Goal: Find specific page/section: Find specific page/section

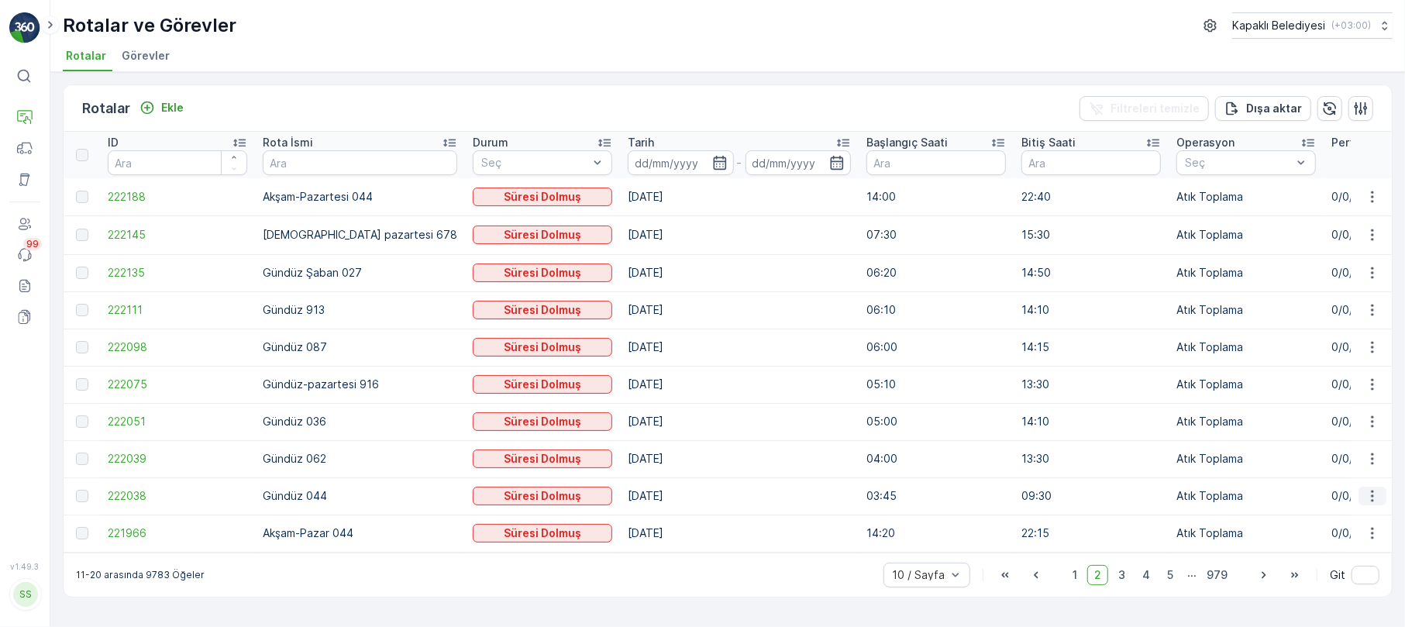
click at [1377, 490] on icon "button" at bounding box center [1373, 496] width 16 height 16
click at [1350, 538] on span "Rota Takibini Görüntüle" at bounding box center [1336, 540] width 122 height 16
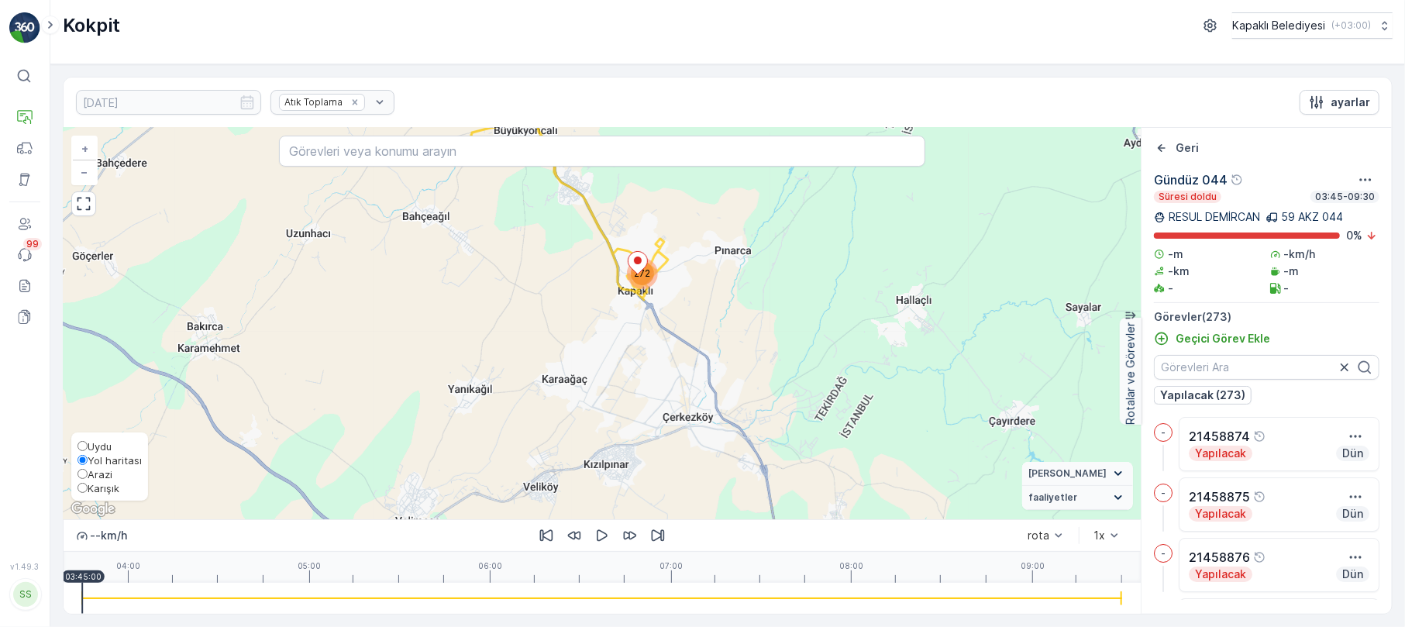
click at [79, 488] on input "Karışık" at bounding box center [83, 488] width 10 height 10
radio input "true"
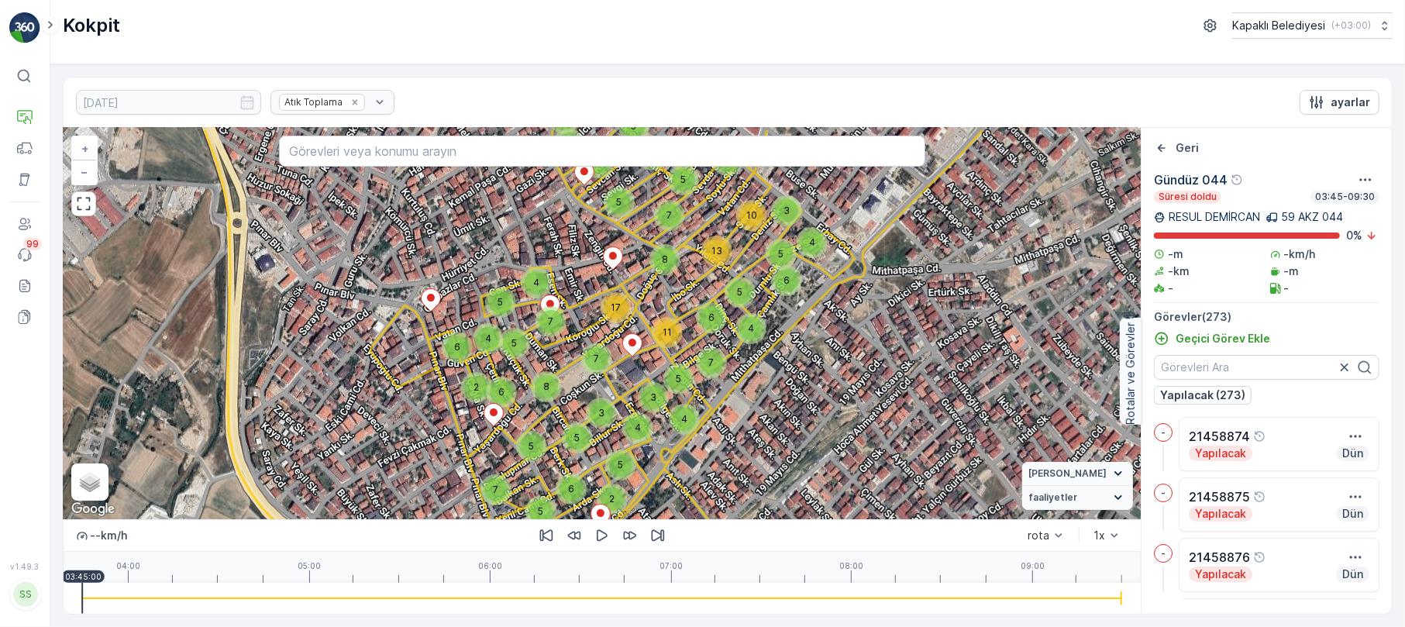
drag, startPoint x: 698, startPoint y: 249, endPoint x: 692, endPoint y: 290, distance: 41.5
click at [692, 290] on div "7 5 7 2 7 3 3 7 5 5 6 3 2 5 5 3 4 4 5 5 7 7 4 3 6 4 5 6 8 11 7 5 5 10 13 4 6 2 …" at bounding box center [602, 323] width 1077 height 391
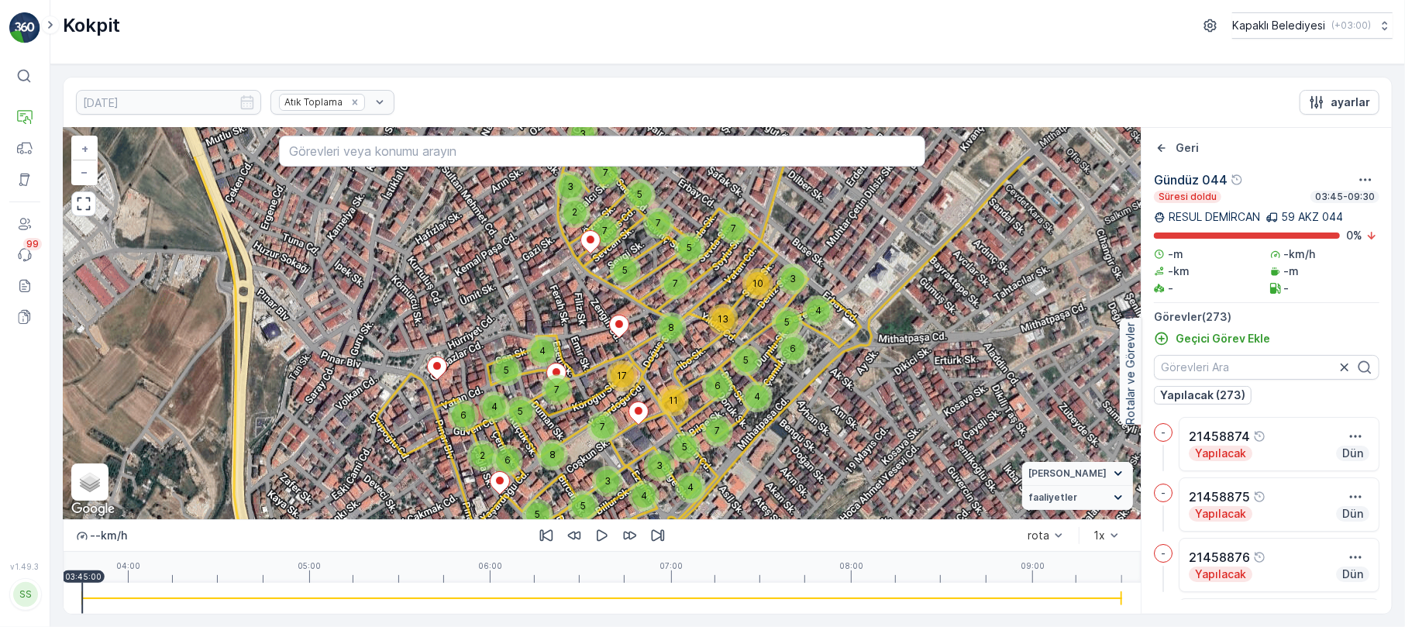
drag, startPoint x: 692, startPoint y: 290, endPoint x: 699, endPoint y: 357, distance: 67.8
click at [699, 357] on div "7 5 7 2 7 3 3 7 5 5 6 3 2 5 5 3 4 4 5 5 7 7 4 3 6 4 5 6 8 11 7 5 5 10 13 4 6 2 …" at bounding box center [602, 323] width 1077 height 391
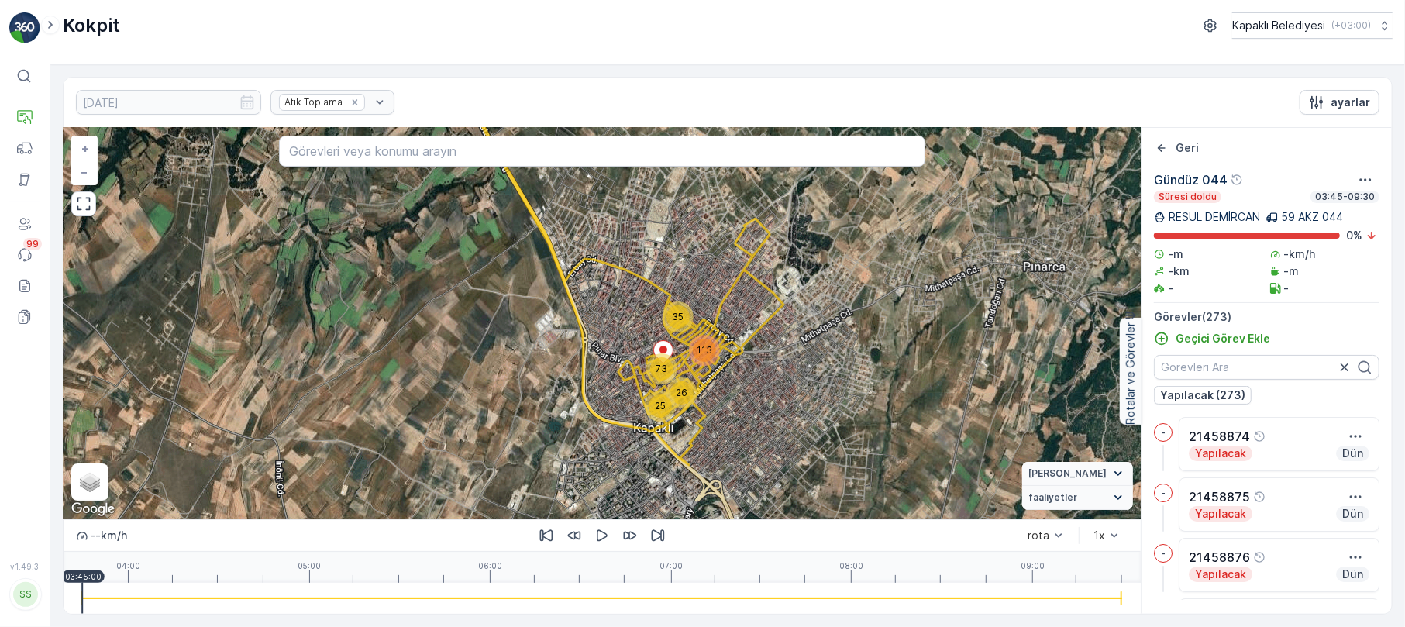
click at [699, 357] on div "113" at bounding box center [704, 350] width 23 height 23
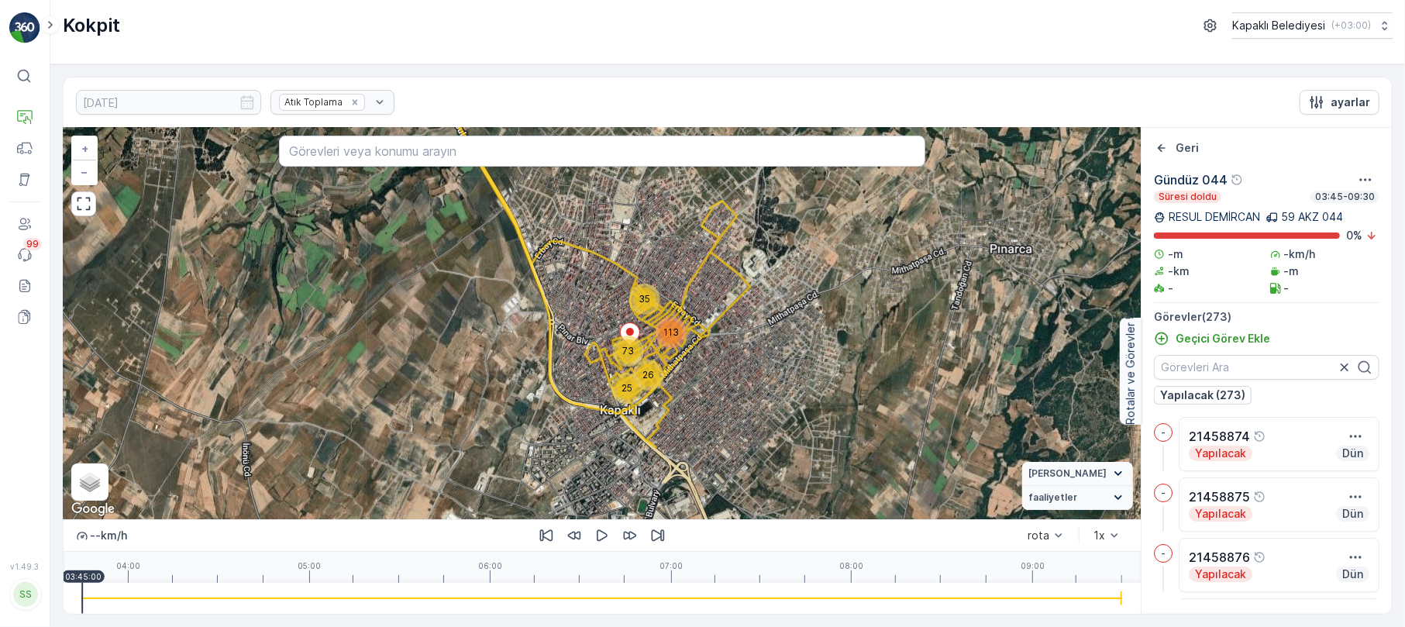
drag, startPoint x: 769, startPoint y: 339, endPoint x: 603, endPoint y: 353, distance: 166.5
click at [603, 353] on div "35 25 26 113 73 Gündüz 044 + − Uydu Yol haritası Arazi Karışık Leaflet Klavye k…" at bounding box center [602, 323] width 1077 height 391
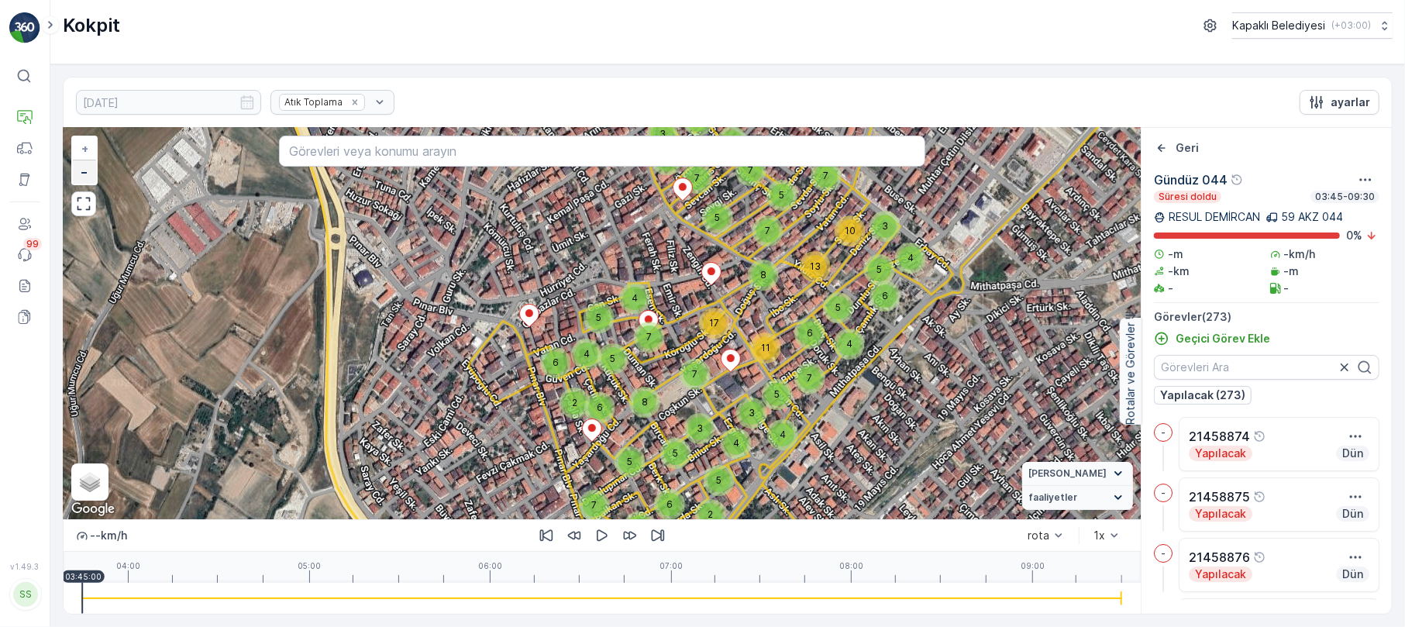
click at [79, 171] on link "−" at bounding box center [84, 171] width 23 height 23
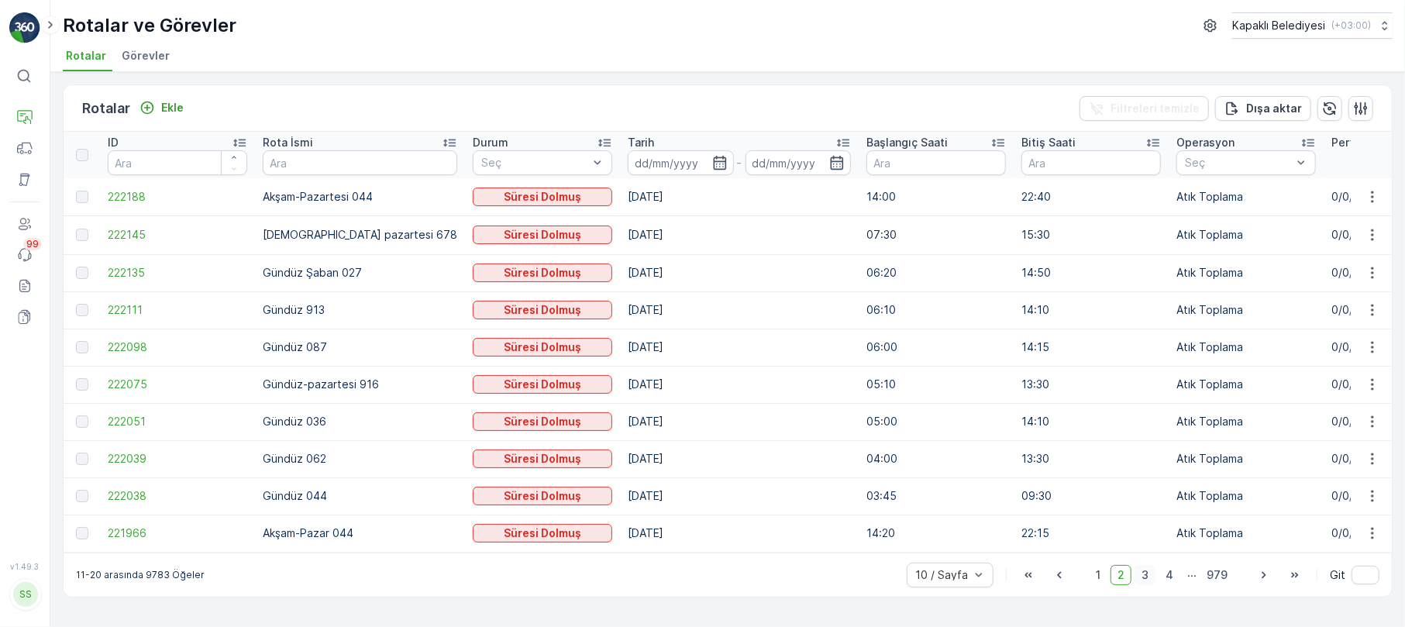
click at [1153, 583] on span "3" at bounding box center [1145, 575] width 21 height 20
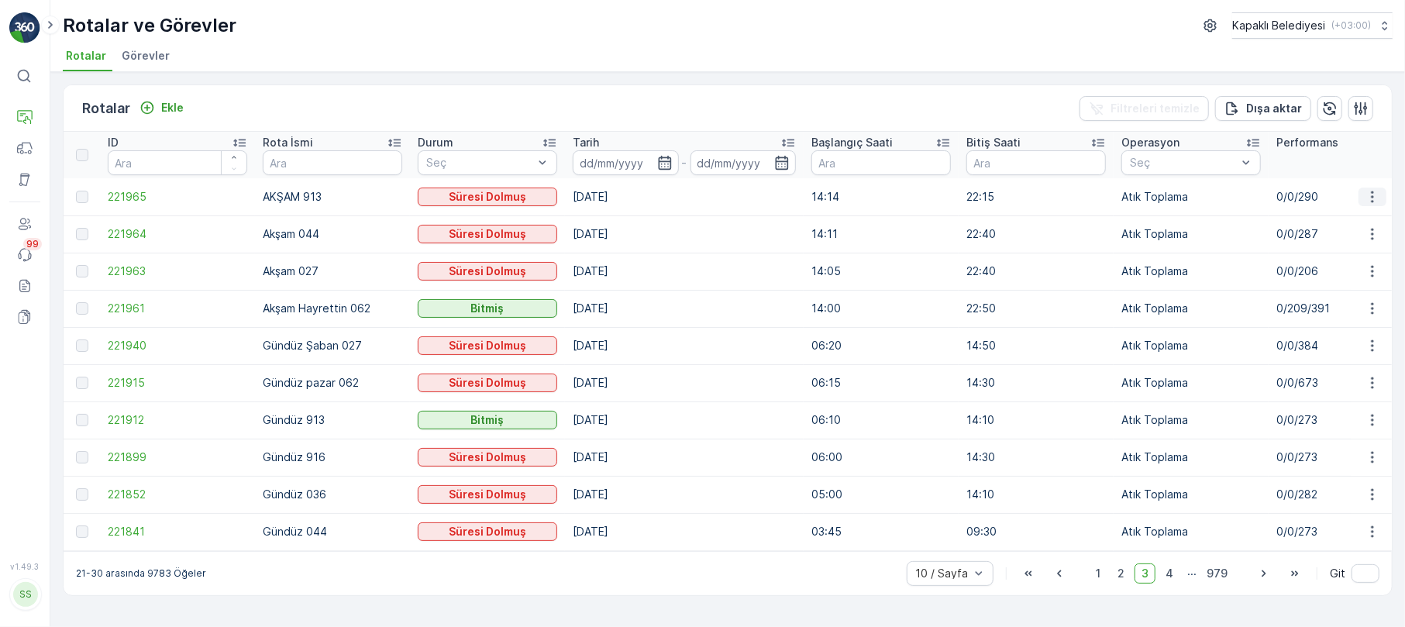
click at [1372, 188] on button "button" at bounding box center [1373, 197] width 28 height 19
click at [1321, 245] on span "Rota Takibini Görüntüle" at bounding box center [1336, 242] width 122 height 16
click at [1377, 224] on td at bounding box center [1372, 233] width 42 height 37
click at [1368, 240] on icon "button" at bounding box center [1373, 234] width 16 height 16
click at [1332, 281] on span "Rota Takibini Görüntüle" at bounding box center [1336, 279] width 122 height 16
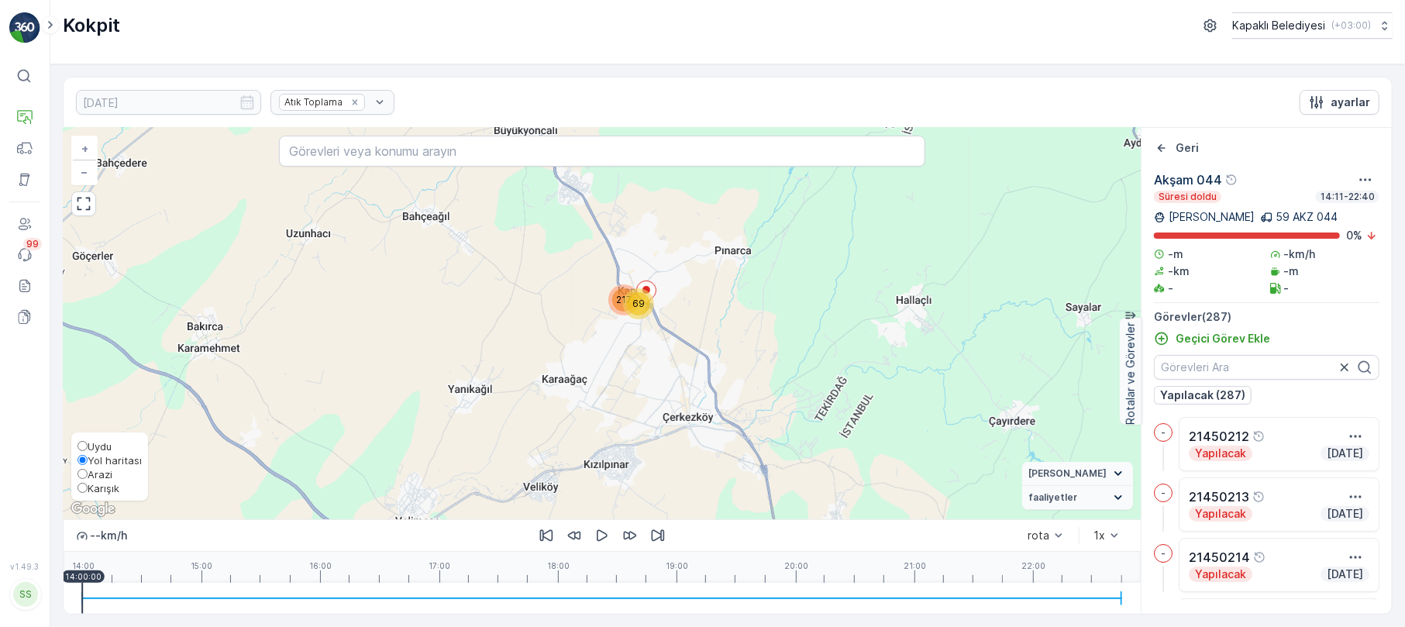
click at [81, 481] on label "Karışık" at bounding box center [110, 488] width 64 height 14
click at [81, 483] on input "Karışık" at bounding box center [83, 488] width 10 height 10
radio input "true"
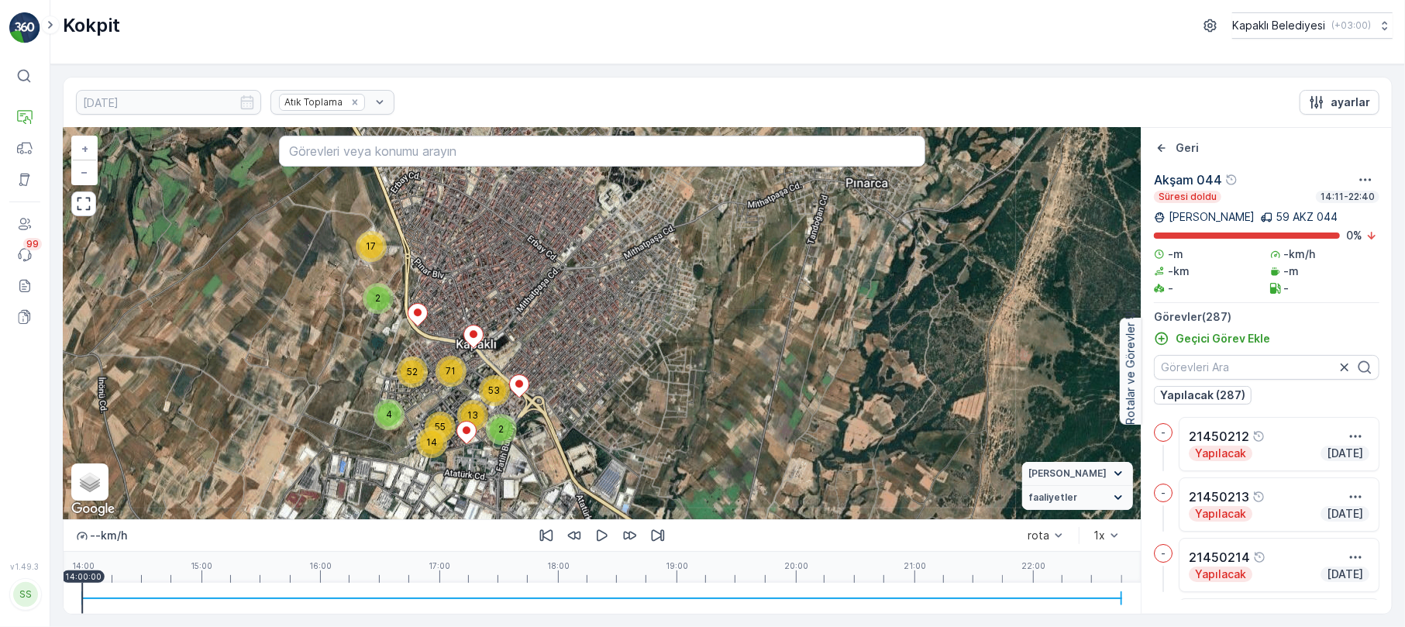
drag, startPoint x: 315, startPoint y: 308, endPoint x: 507, endPoint y: 417, distance: 221.1
click at [459, 426] on div "17 2 14 55 4 71 52 2 13 53 + − Uydu Yol haritası Arazi Karışık Leaflet Klavye k…" at bounding box center [602, 323] width 1077 height 391
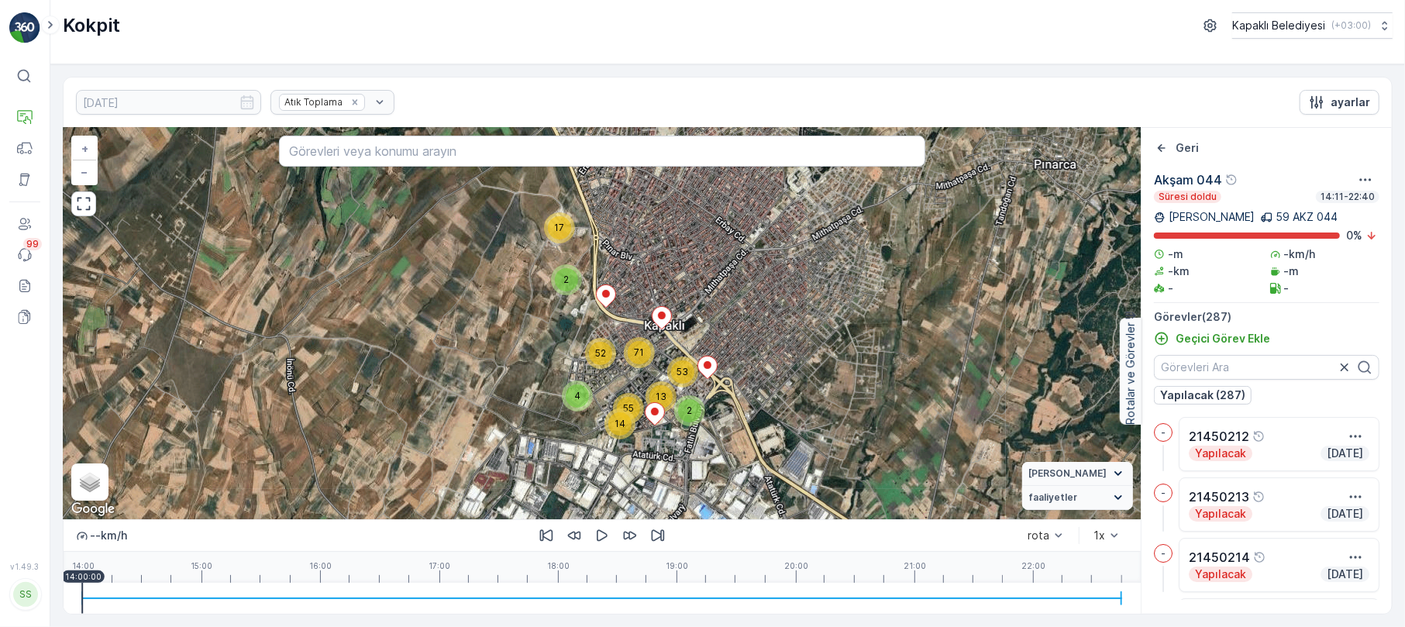
drag, startPoint x: 566, startPoint y: 388, endPoint x: 612, endPoint y: 372, distance: 48.3
click at [612, 372] on div "17 2 14 55 4 71 52 2 13 53 + − Uydu Yol haritası Arazi Karışık Leaflet Klavye k…" at bounding box center [602, 323] width 1077 height 391
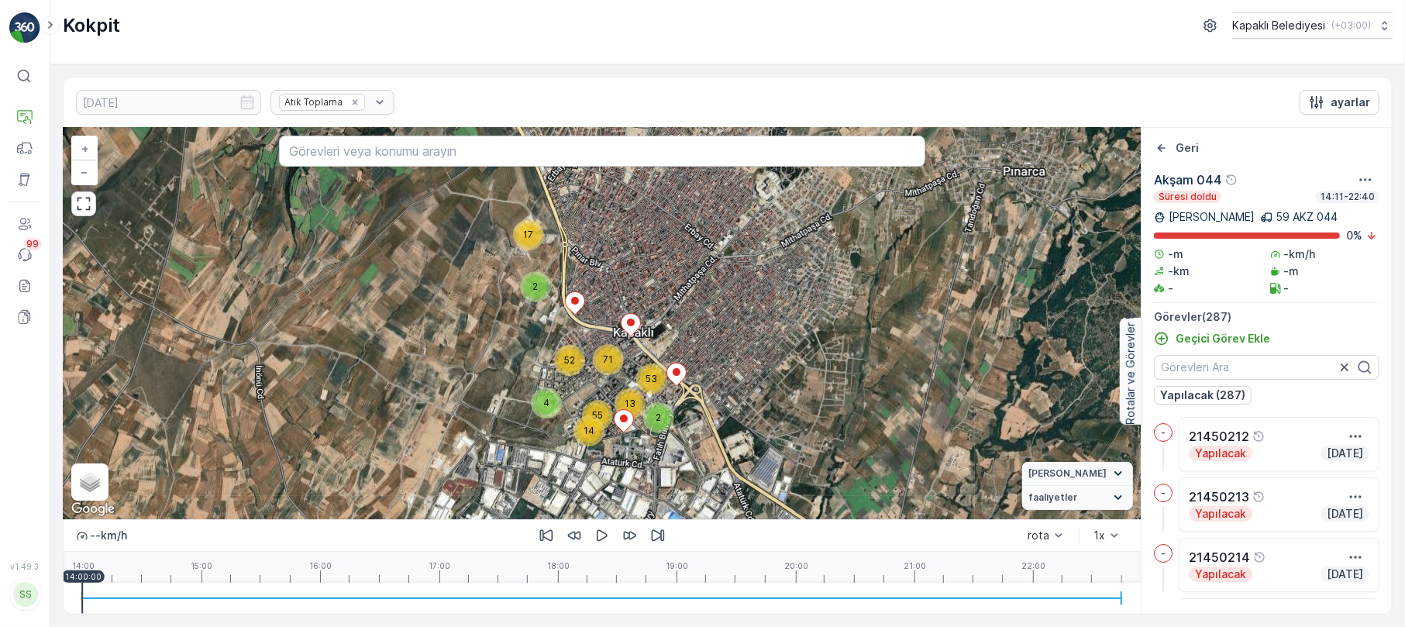
drag, startPoint x: 659, startPoint y: 372, endPoint x: 625, endPoint y: 380, distance: 35.0
click at [625, 380] on div "17 2 14 55 4 71 52 2 13 53 + − Uydu Yol haritası Arazi Karışık Leaflet Klavye k…" at bounding box center [602, 323] width 1077 height 391
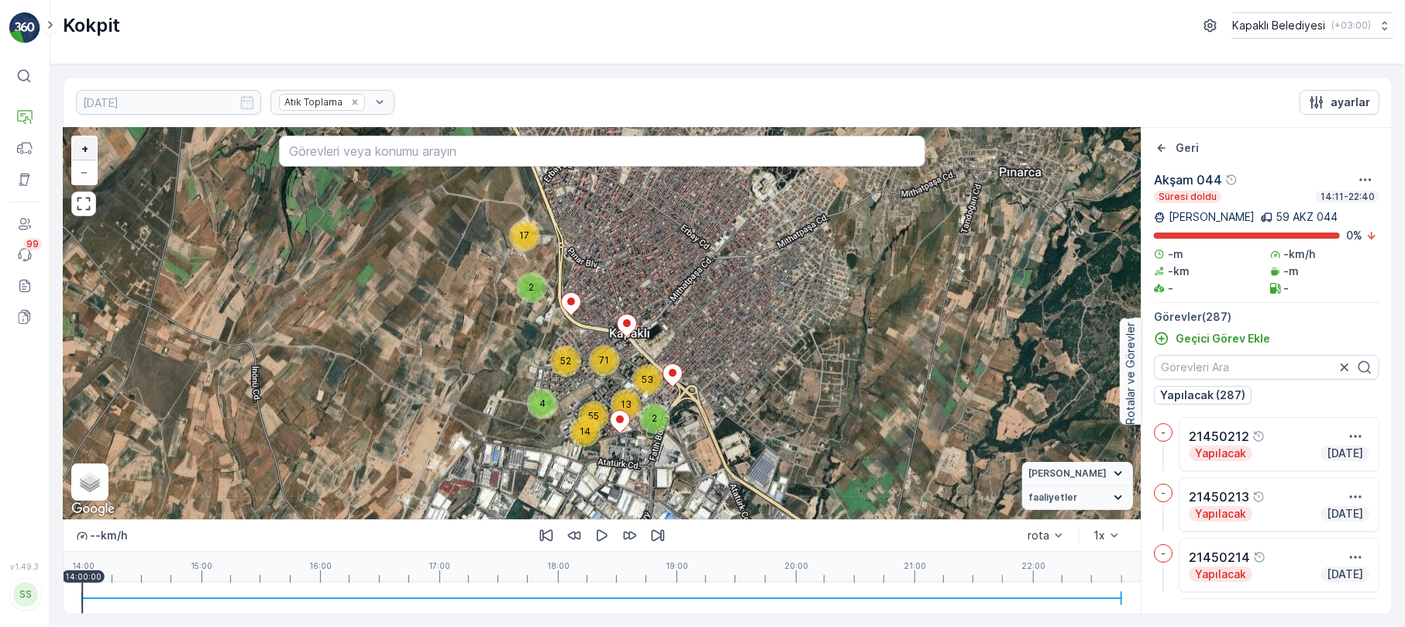
click at [81, 146] on span "+" at bounding box center [84, 148] width 7 height 13
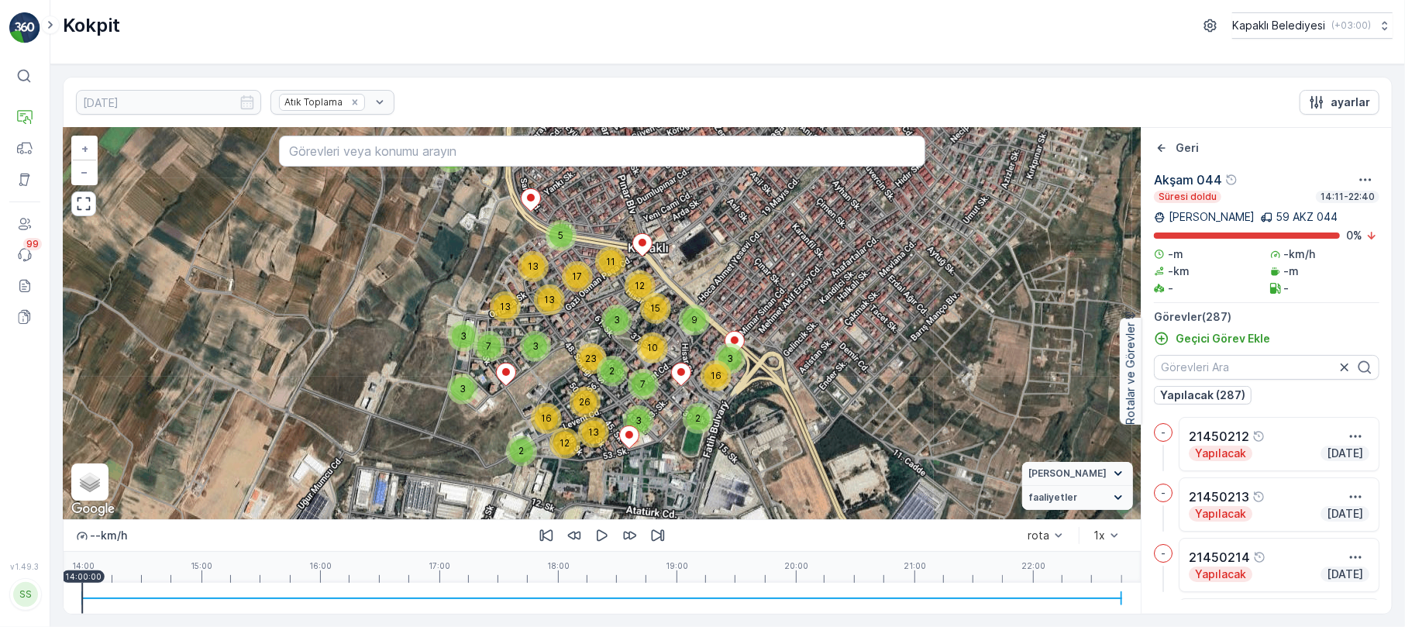
drag, startPoint x: 448, startPoint y: 364, endPoint x: 444, endPoint y: 320, distance: 43.6
click at [444, 320] on div "6 5 6 2 12 2 13 16 26 3 3 23 12 11 5 17 3 7 3 13 13 13 2 3 2 7 3 10 15 9 16 + −…" at bounding box center [602, 323] width 1077 height 391
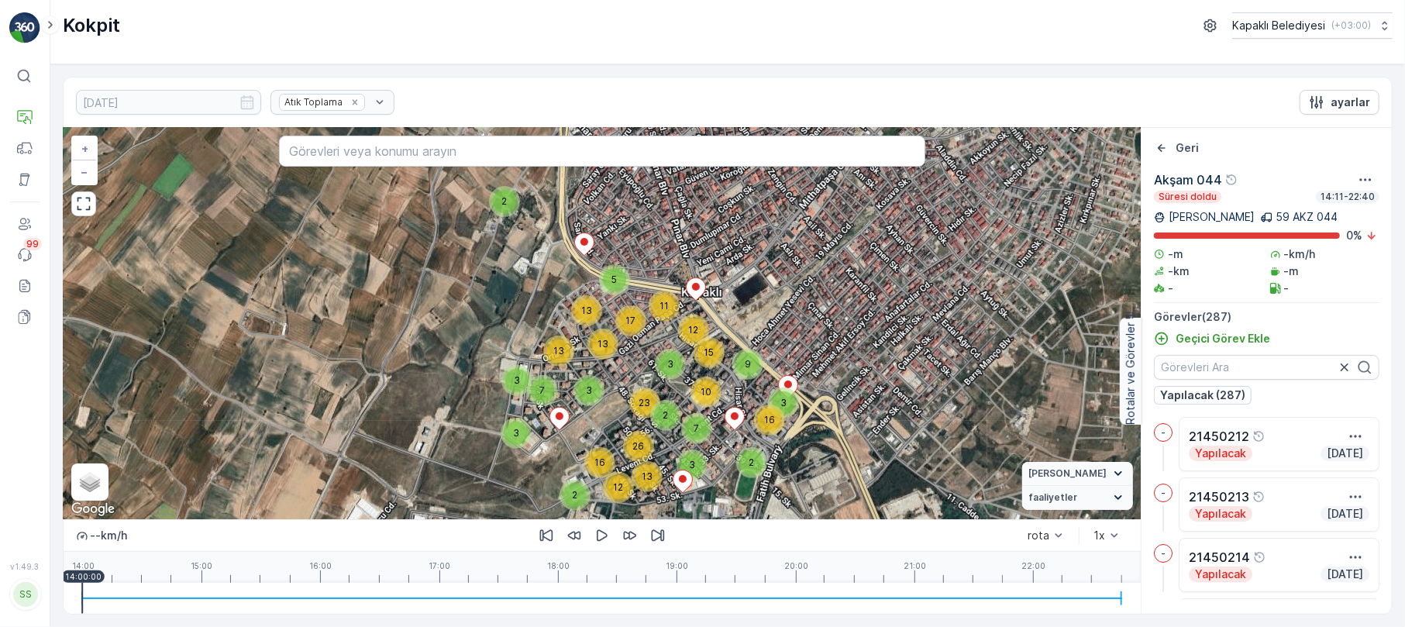
drag, startPoint x: 444, startPoint y: 320, endPoint x: 498, endPoint y: 363, distance: 68.4
click at [498, 363] on div "6 5 6 2 12 2 13 16 26 3 3 23 12 11 5 17 3 7 3 13 13 13 2 3 2 7 3 10 15 9 16 + −…" at bounding box center [602, 323] width 1077 height 391
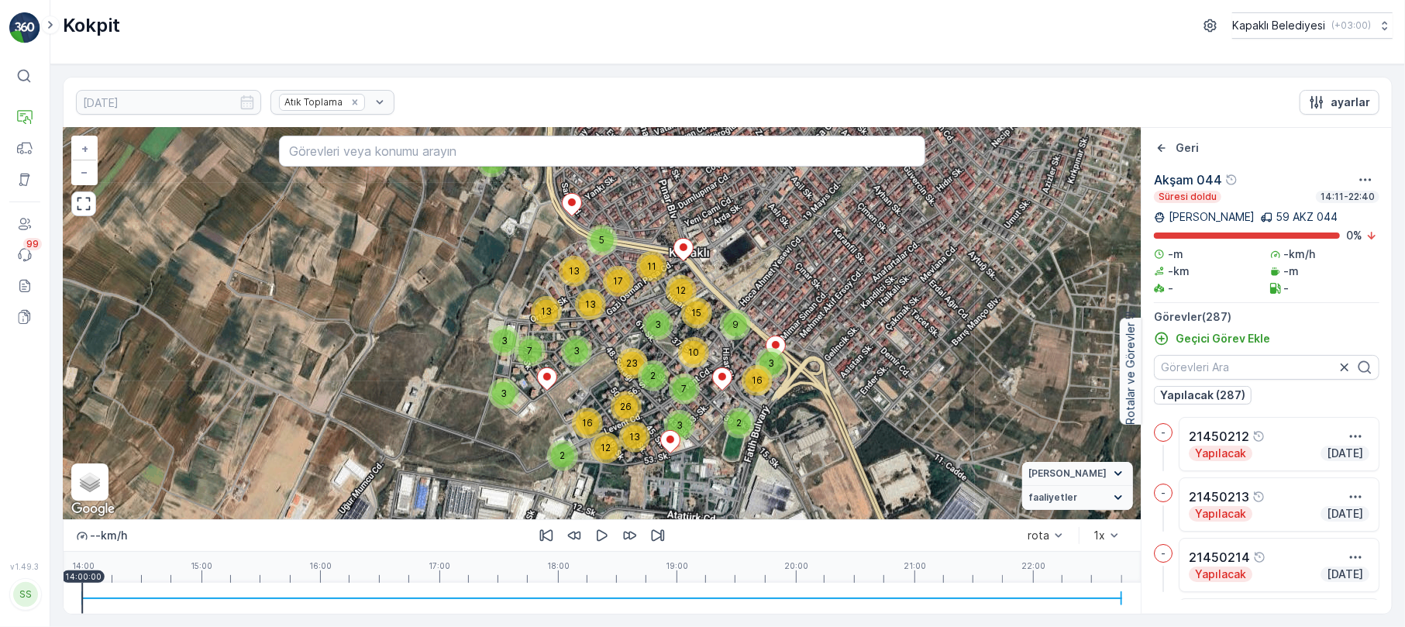
drag, startPoint x: 556, startPoint y: 404, endPoint x: 543, endPoint y: 366, distance: 40.0
click at [543, 366] on div "6 5 6 2 12 2 13 16 26 3 3 23 12 11 5 17 3 7 3 13 13 13 2 3 2 7 3 10 15 9 16 + −…" at bounding box center [602, 323] width 1077 height 391
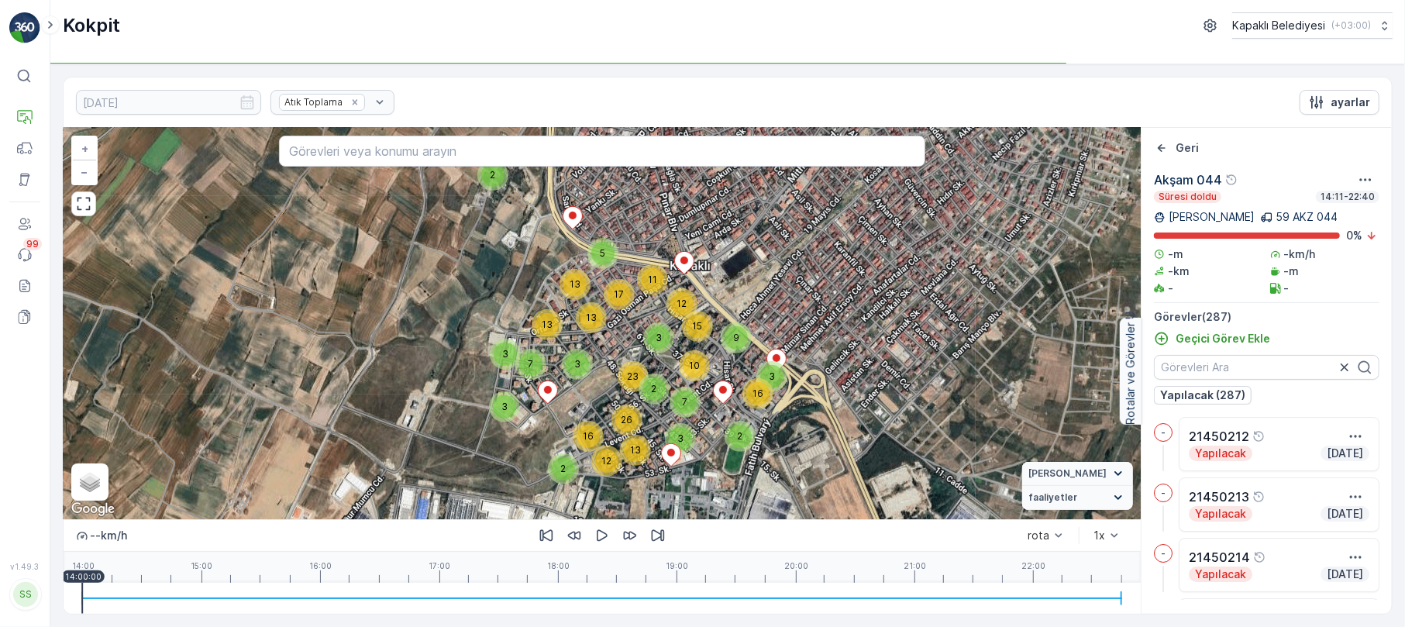
click at [544, 379] on div "6 5 6 2 12 2 13 16 26 3 3 23 12 11 5 17 3 7 3 13 13 13 2 3 2 7 3 10 15 9 16 + −…" at bounding box center [602, 323] width 1077 height 391
